Goal: Information Seeking & Learning: Learn about a topic

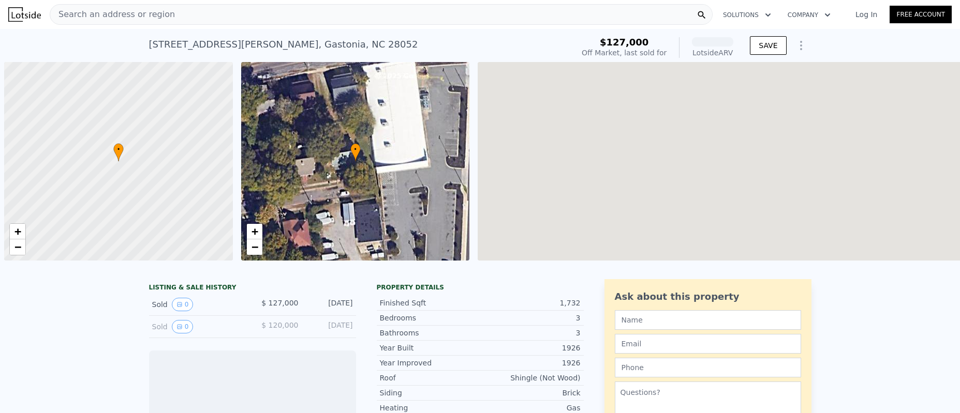
scroll to position [0, 4]
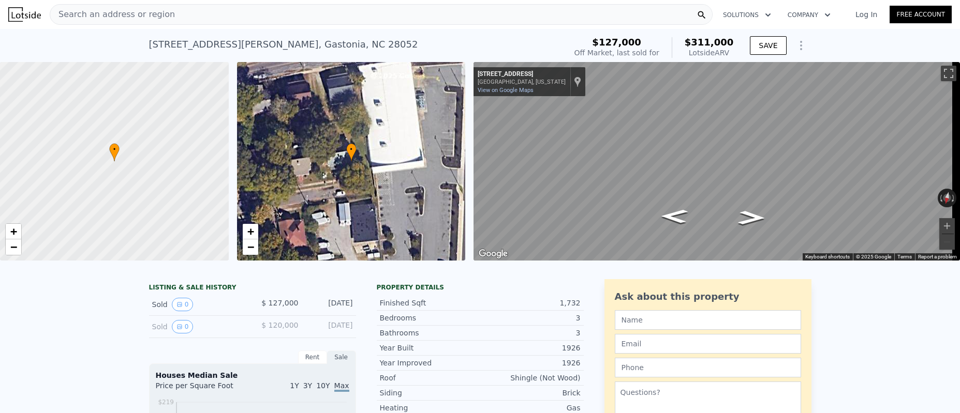
click at [522, 292] on div "Property details" at bounding box center [480, 287] width 207 height 8
click at [454, 149] on div "• + − • + − ← Move left → Move right ↑ Move up ↓ Move down + Zoom in - Zoom out…" at bounding box center [480, 161] width 960 height 199
click at [444, 125] on div "• + − • + − ← Move left → Move right ↑ Move up ↓ Move down + Zoom in - Zoom out…" at bounding box center [480, 161] width 960 height 199
click at [434, 129] on div "• + − • + − ← Move left → Move right ↑ Move up ↓ Move down + Zoom in - Zoom out…" at bounding box center [480, 161] width 960 height 199
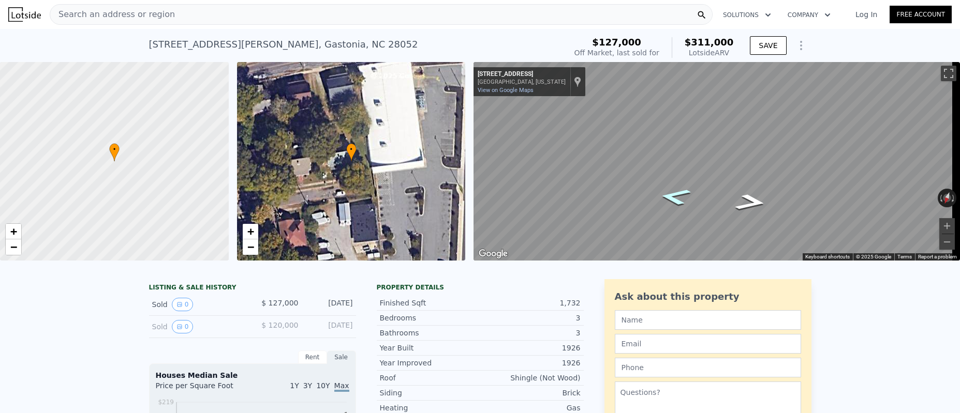
click at [668, 197] on icon "Go East, W Main Ave" at bounding box center [675, 196] width 58 height 25
click at [669, 196] on icon "Go East, W Main Ave" at bounding box center [675, 196] width 58 height 25
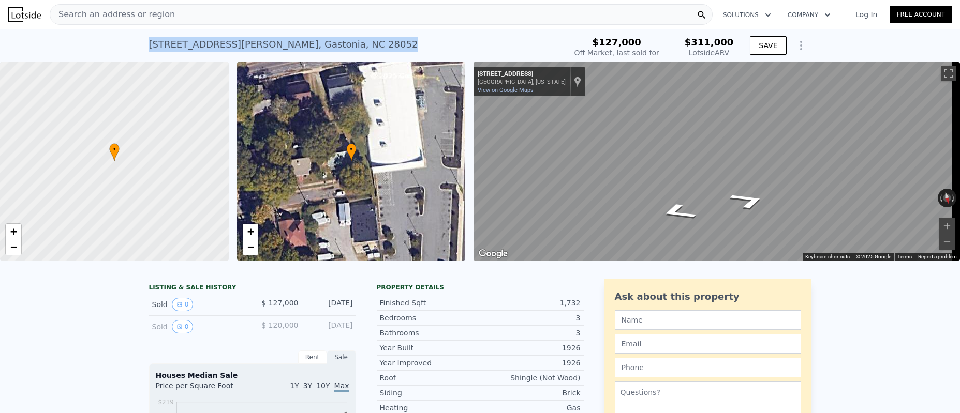
drag, startPoint x: 144, startPoint y: 44, endPoint x: 287, endPoint y: 46, distance: 142.3
click at [301, 44] on div "[STREET_ADDRESS][PERSON_NAME] Sold [DATE] for $127k (~ARV $311k )" at bounding box center [355, 47] width 413 height 29
copy div "[STREET_ADDRESS][PERSON_NAME]"
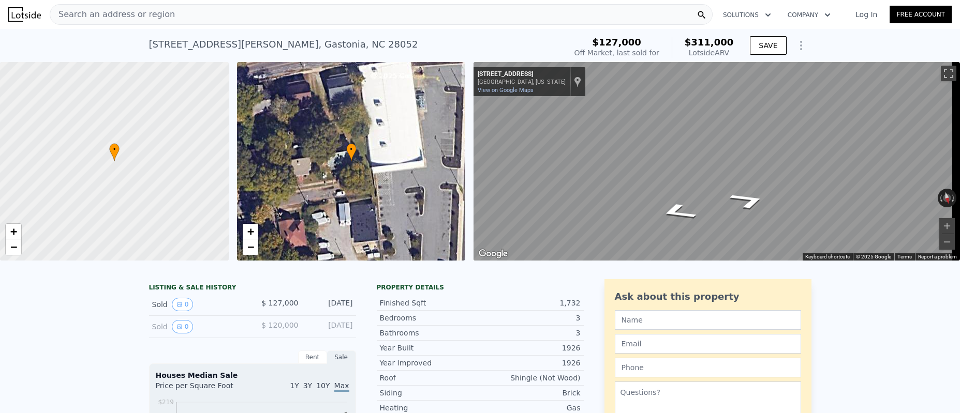
click at [559, 292] on div "Property details" at bounding box center [480, 287] width 207 height 8
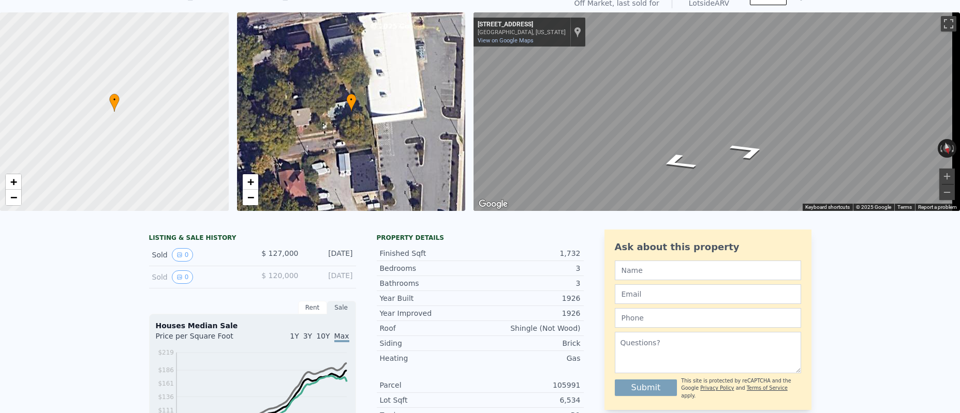
scroll to position [4, 0]
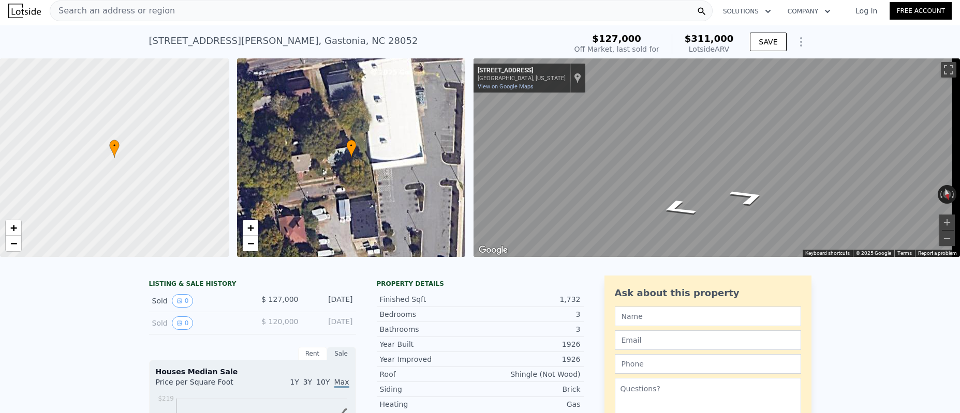
click at [535, 257] on div "• + − • + − ← Move left → Move right ↑ Move up ↓ Move down + Zoom in - Zoom out…" at bounding box center [480, 157] width 960 height 199
click at [555, 283] on div "Property details Finished Sqft 1,732 Bedrooms 3 Bathrooms 3 Year Built 1926 Yea…" at bounding box center [480, 416] width 207 height 280
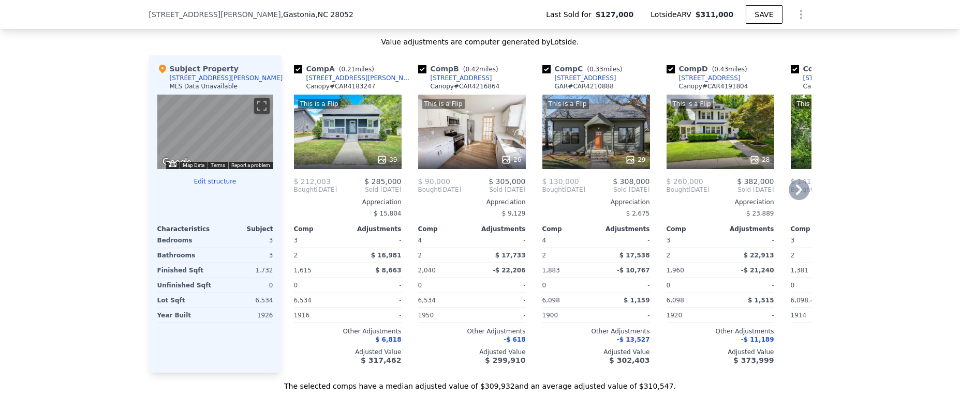
scroll to position [846, 0]
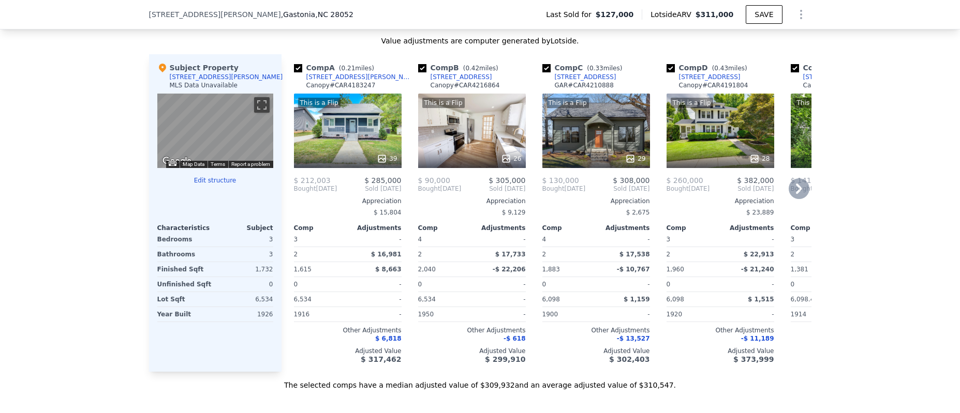
click at [796, 194] on icon at bounding box center [799, 189] width 6 height 10
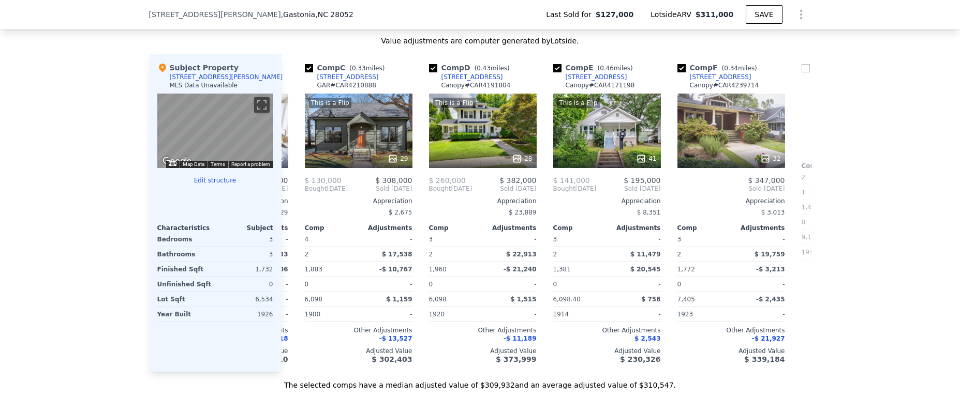
scroll to position [0, 248]
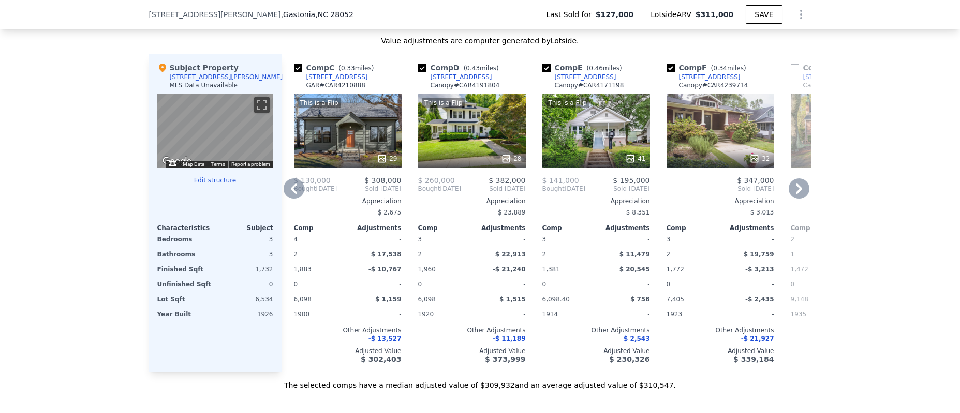
click at [801, 192] on icon at bounding box center [798, 188] width 21 height 21
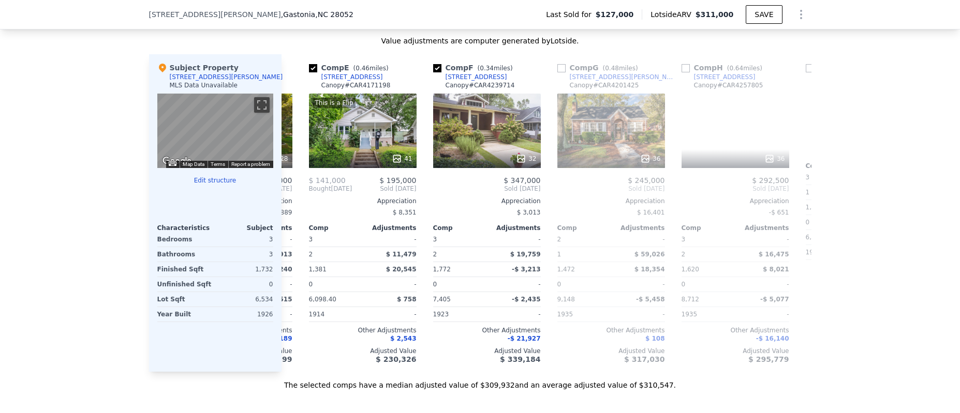
scroll to position [0, 497]
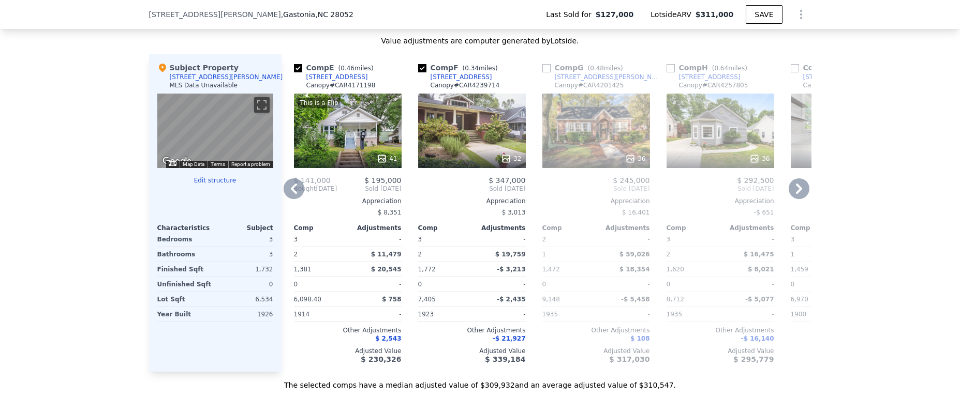
click at [802, 196] on icon at bounding box center [798, 188] width 21 height 21
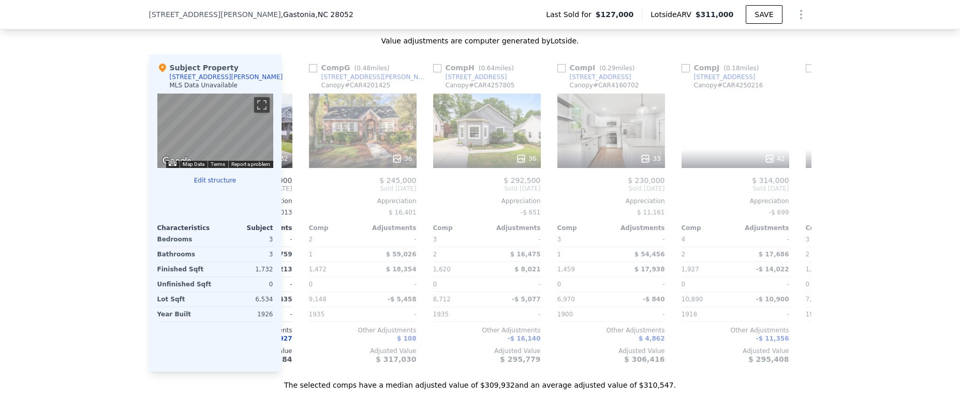
scroll to position [0, 745]
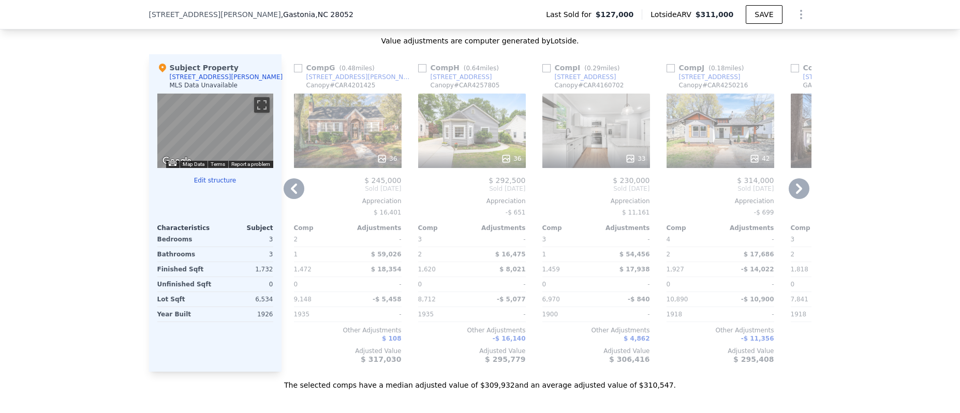
click at [801, 196] on icon at bounding box center [798, 188] width 21 height 21
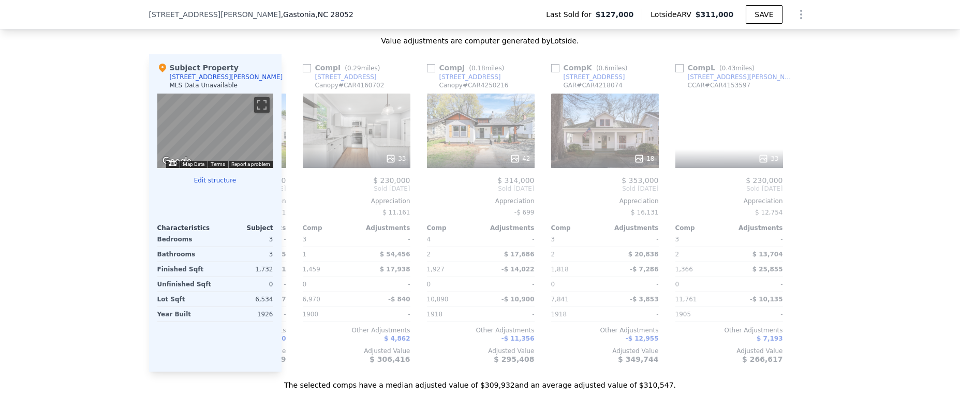
scroll to position [0, 985]
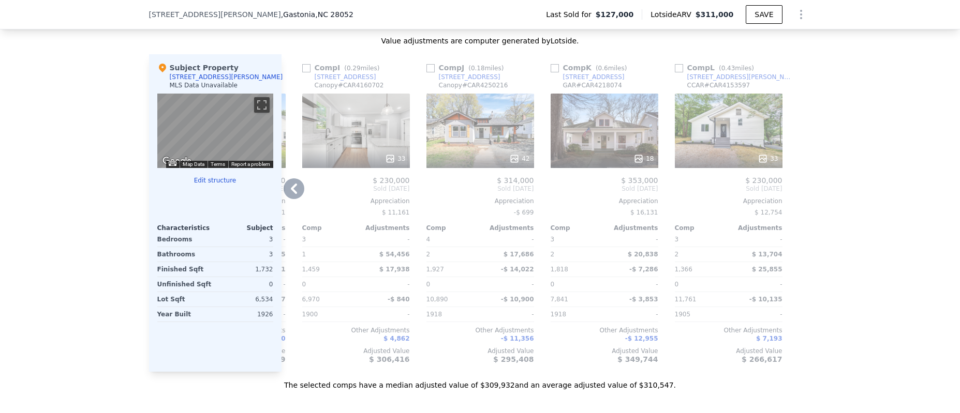
click at [294, 194] on icon at bounding box center [293, 188] width 21 height 21
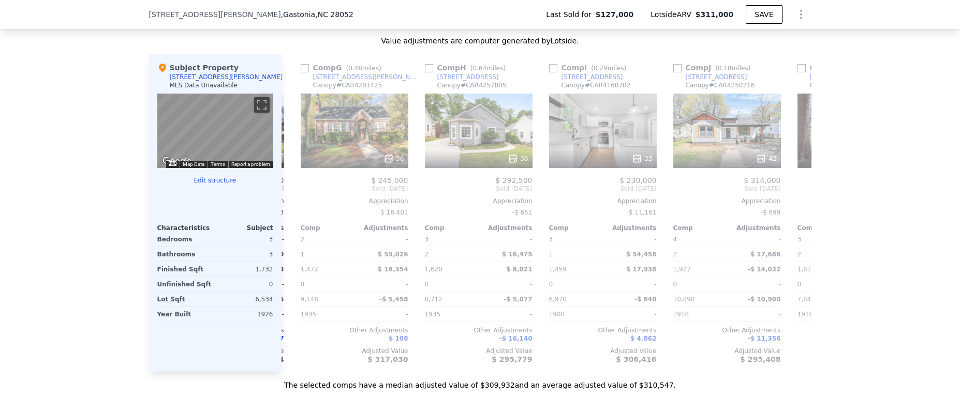
scroll to position [0, 737]
click at [292, 199] on icon at bounding box center [293, 188] width 21 height 21
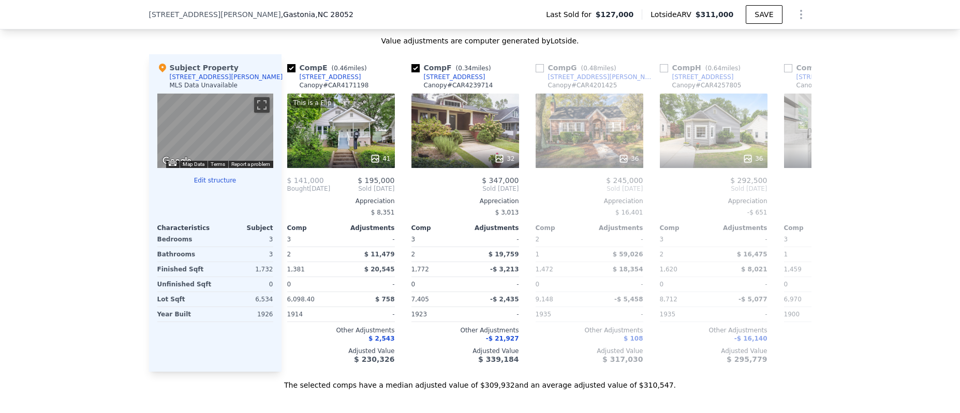
scroll to position [0, 488]
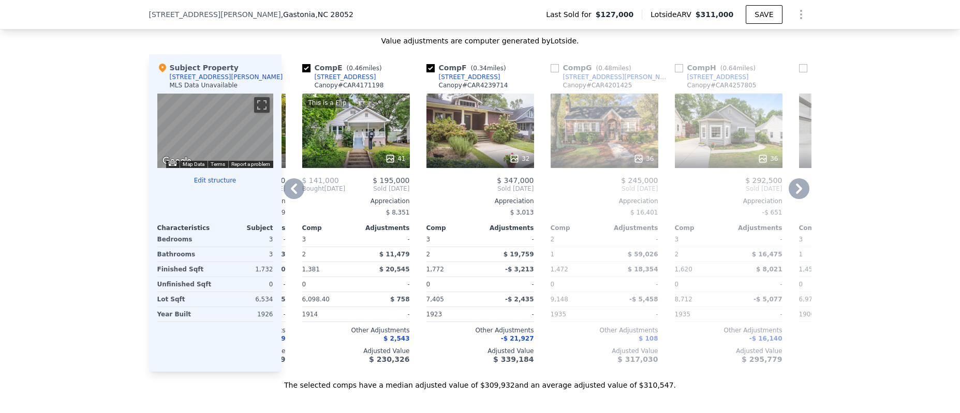
click at [294, 198] on icon at bounding box center [293, 188] width 21 height 21
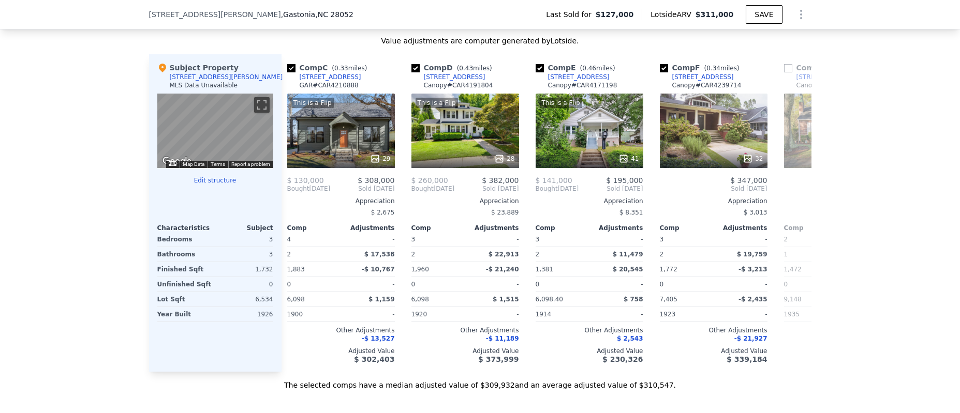
scroll to position [0, 240]
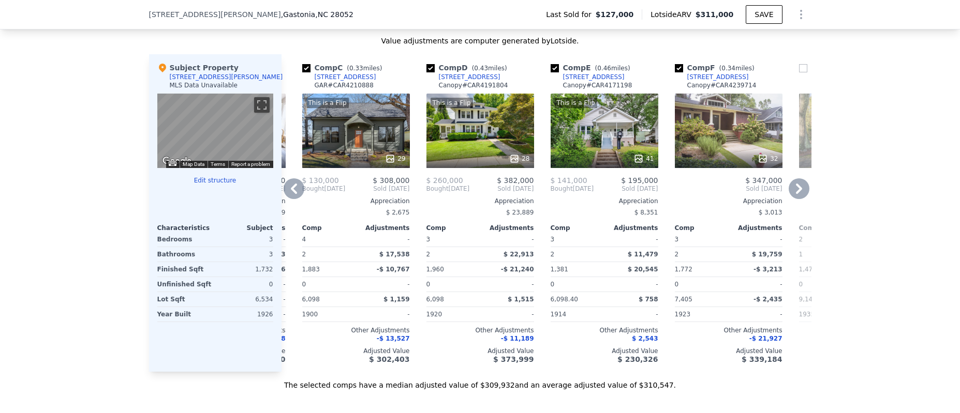
click at [294, 198] on icon at bounding box center [293, 188] width 21 height 21
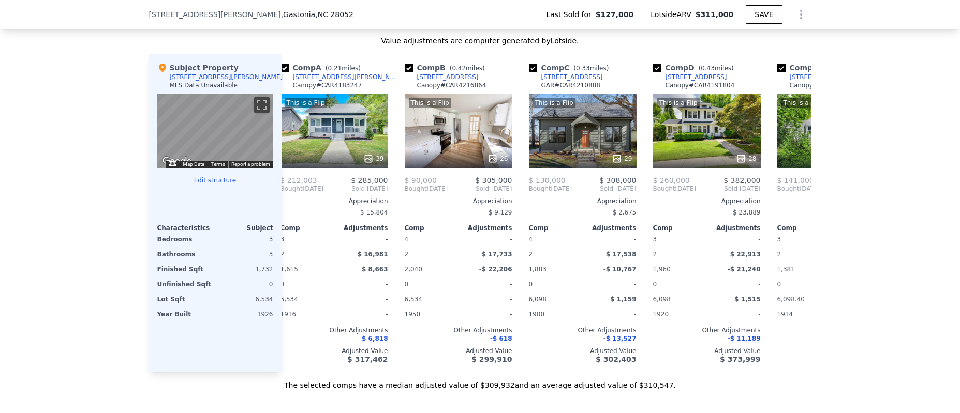
scroll to position [0, 0]
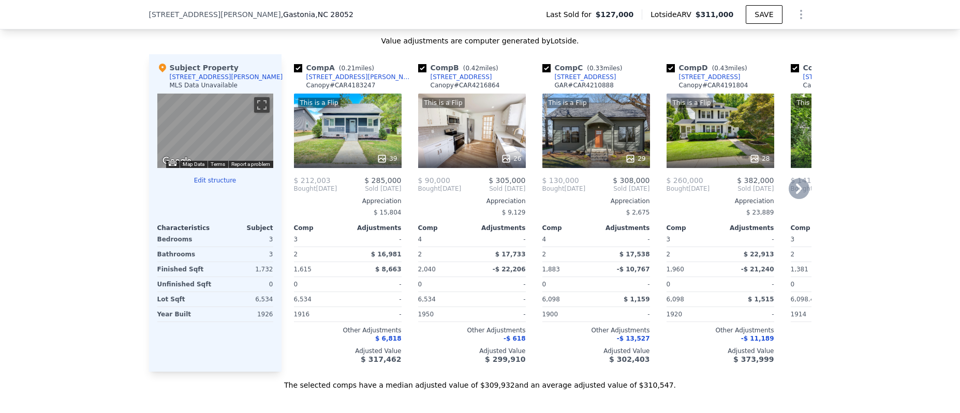
click at [793, 197] on icon at bounding box center [798, 188] width 21 height 21
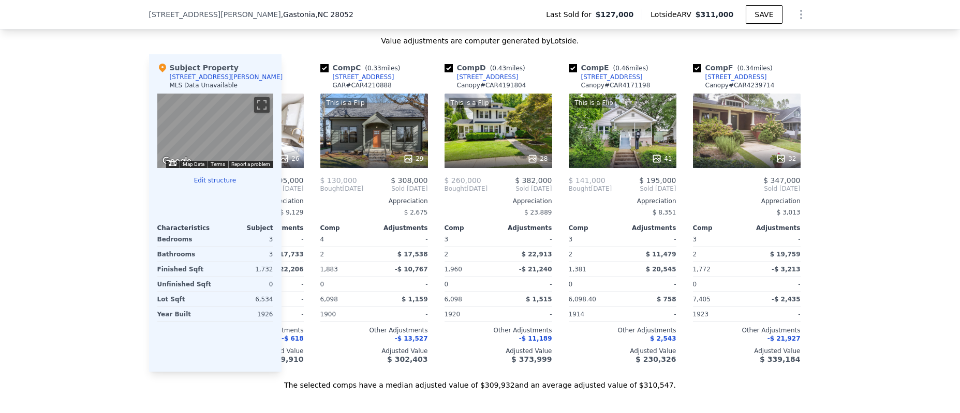
scroll to position [0, 248]
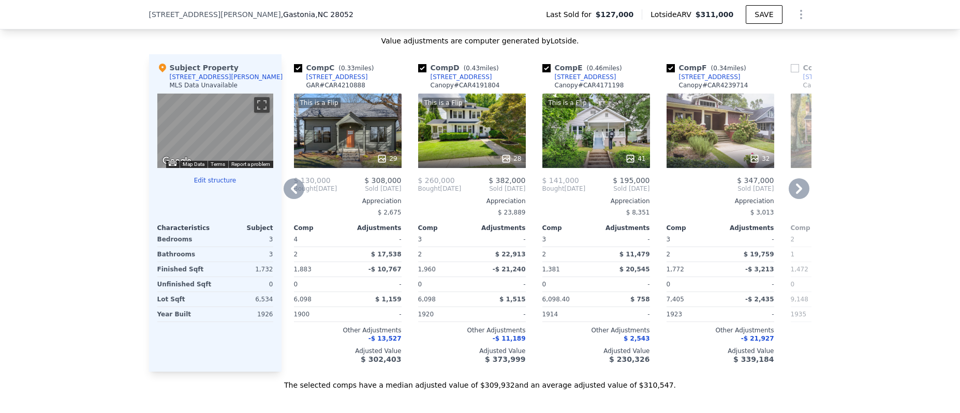
click at [793, 197] on icon at bounding box center [798, 188] width 21 height 21
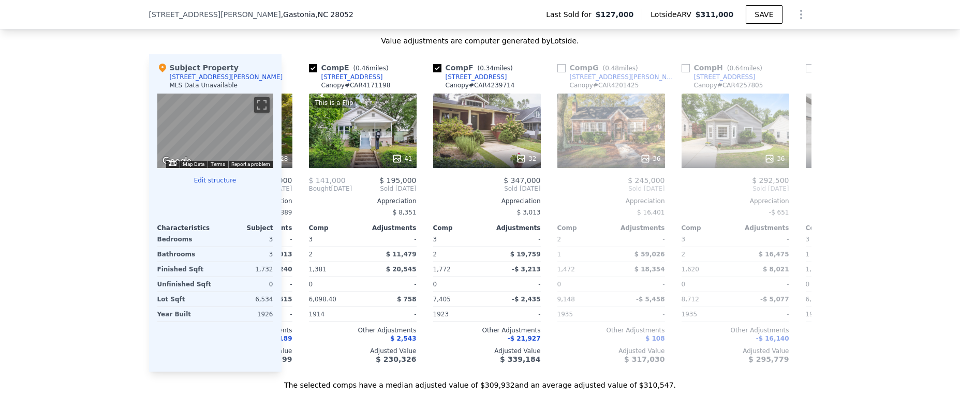
scroll to position [0, 497]
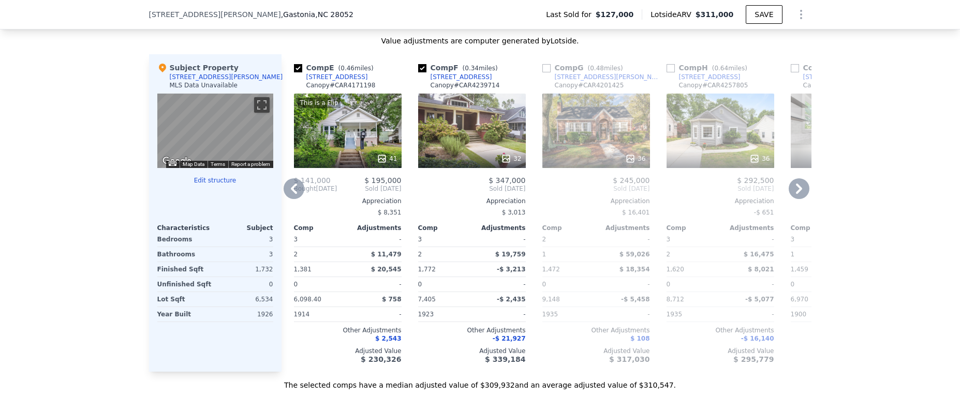
drag, startPoint x: 108, startPoint y: 113, endPoint x: 95, endPoint y: 104, distance: 16.1
click at [108, 114] on div "We found 12 sales that match your search Filters Map Prices Modify Comp Filters…" at bounding box center [480, 107] width 960 height 568
click at [93, 102] on div "We found 12 sales that match your search Filters Map Prices Modify Comp Filters…" at bounding box center [480, 107] width 960 height 568
click at [819, 198] on div "We found 12 sales that match your search Filters Map Prices Modify Comp Filters…" at bounding box center [480, 107] width 960 height 568
click at [788, 197] on icon at bounding box center [798, 188] width 21 height 21
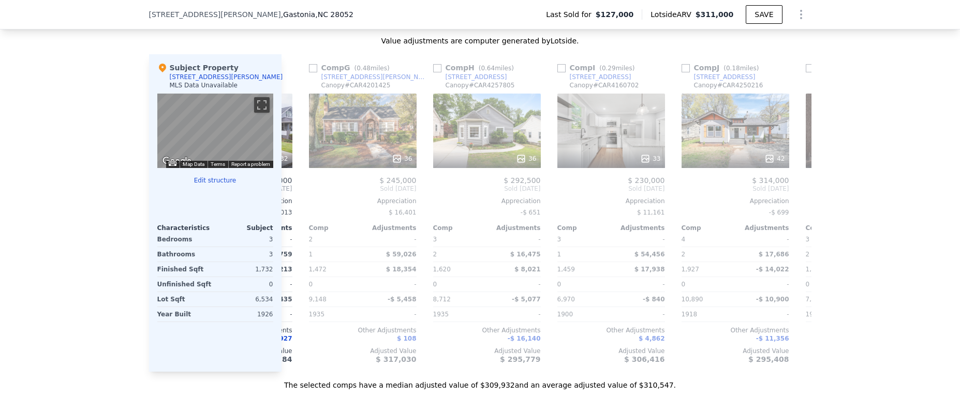
scroll to position [0, 745]
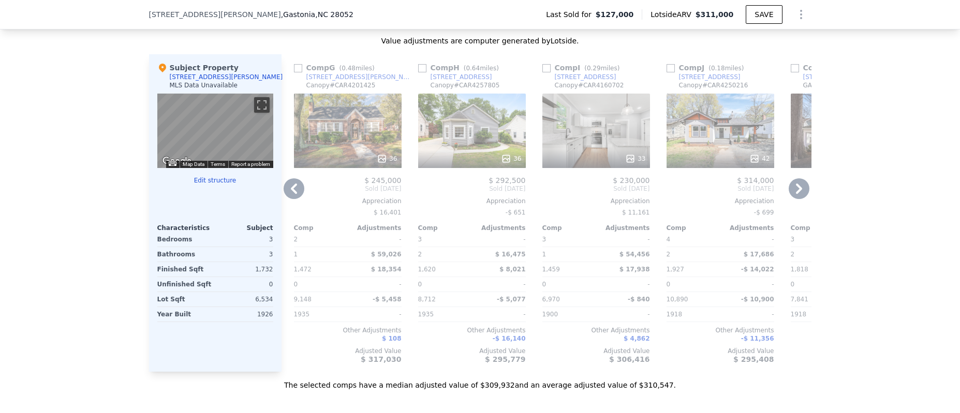
click at [796, 194] on icon at bounding box center [799, 189] width 6 height 10
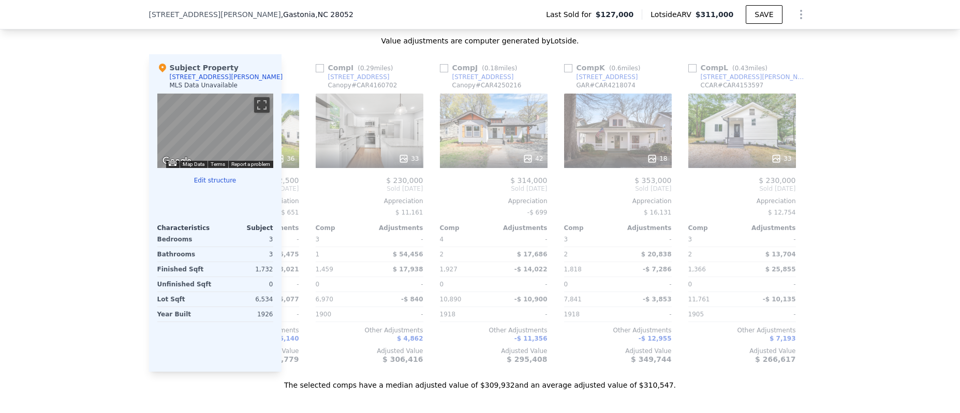
scroll to position [0, 985]
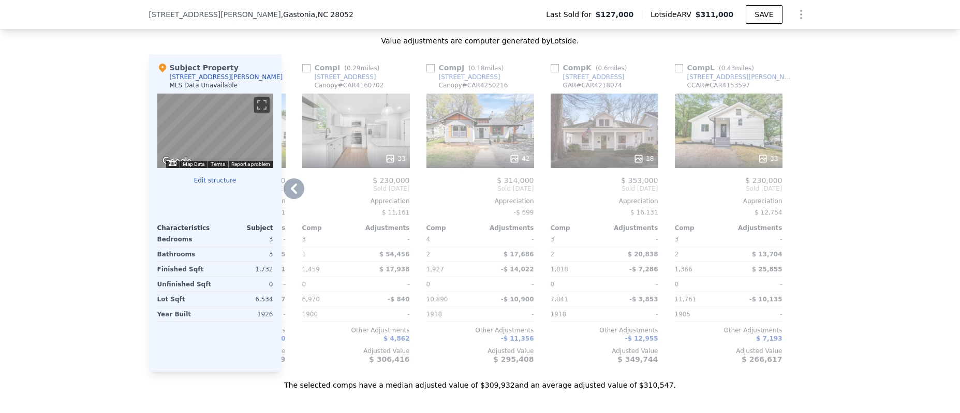
click at [847, 206] on div "We found 12 sales that match your search Filters Map Prices Modify Comp Filters…" at bounding box center [480, 107] width 960 height 568
click at [57, 159] on div "We found 12 sales that match your search Filters Map Prices Modify Comp Filters…" at bounding box center [480, 107] width 960 height 568
